Goal: Task Accomplishment & Management: Use online tool/utility

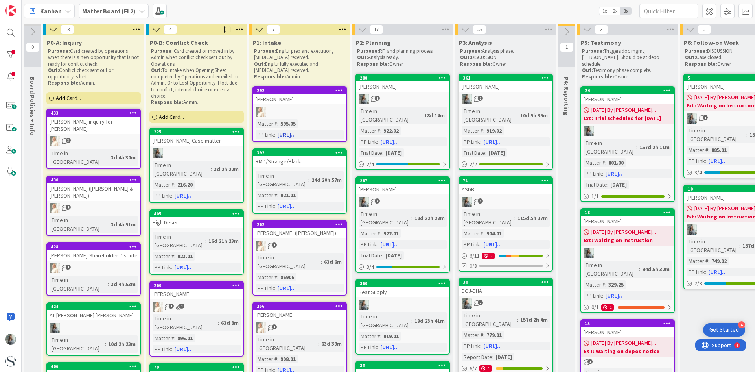
click at [294, 109] on div at bounding box center [299, 112] width 93 height 10
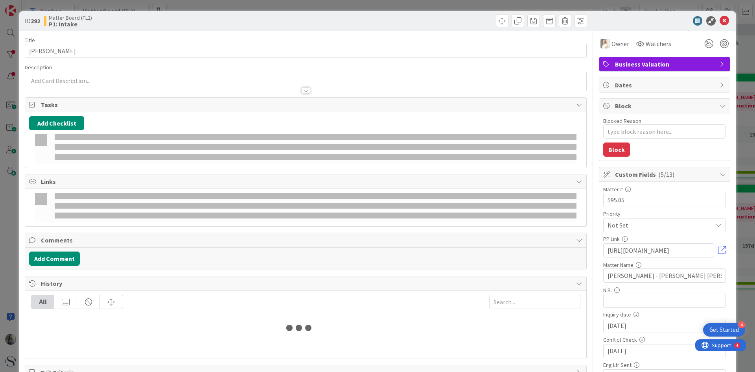
type textarea "x"
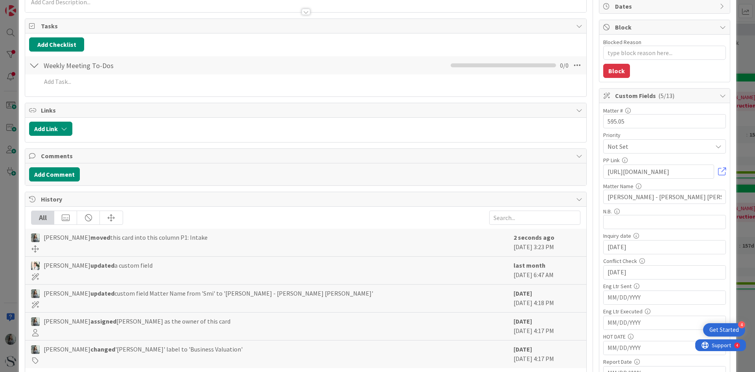
scroll to position [118, 0]
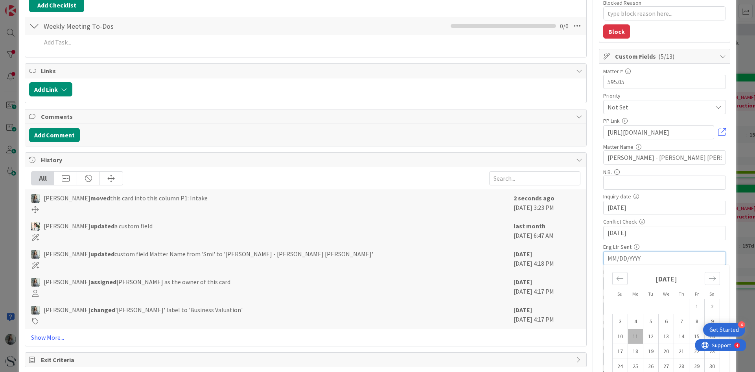
click at [611, 260] on input "MM/DD/YYYY" at bounding box center [665, 257] width 114 height 13
click at [629, 335] on td "11" at bounding box center [635, 336] width 15 height 15
type input "[DATE]"
type textarea "x"
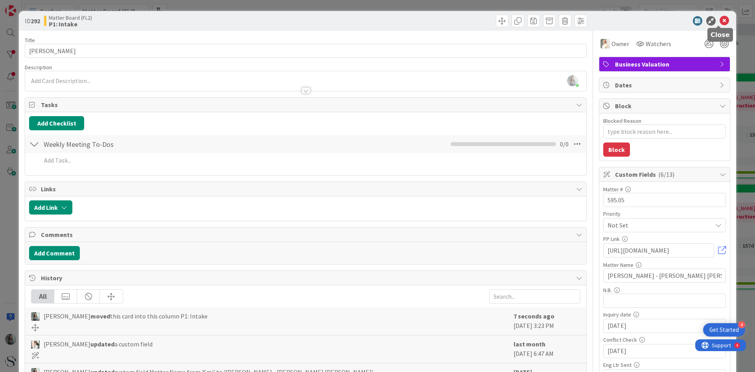
click at [721, 21] on icon at bounding box center [724, 20] width 9 height 9
